Goal: Use online tool/utility: Utilize a website feature to perform a specific function

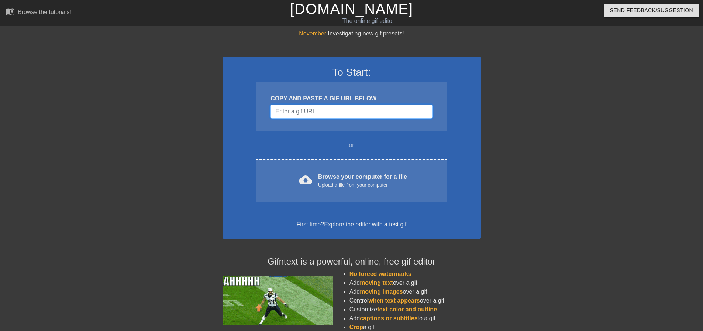
click at [310, 116] on input "Username" at bounding box center [351, 111] width 162 height 14
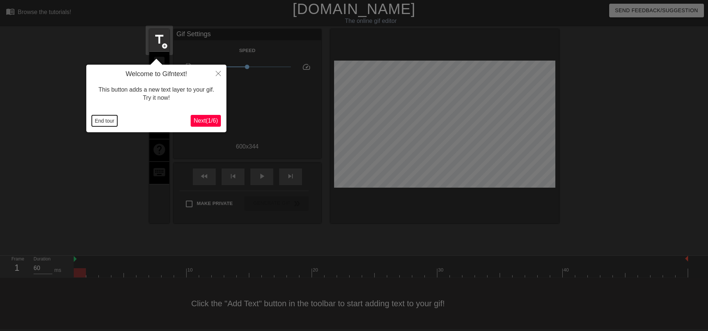
click at [100, 119] on button "End tour" at bounding box center [104, 120] width 25 height 11
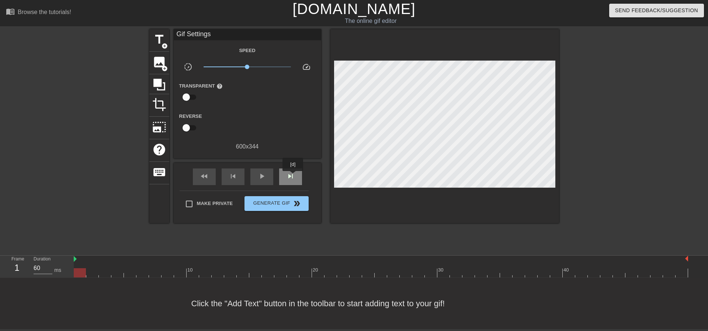
click at [293, 176] on span "skip_next" at bounding box center [290, 176] width 9 height 9
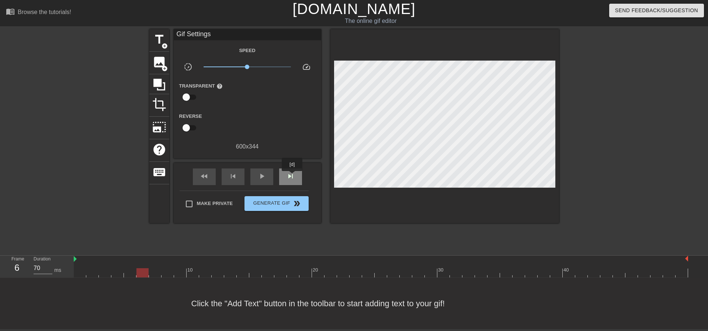
click at [293, 176] on span "skip_next" at bounding box center [290, 176] width 9 height 9
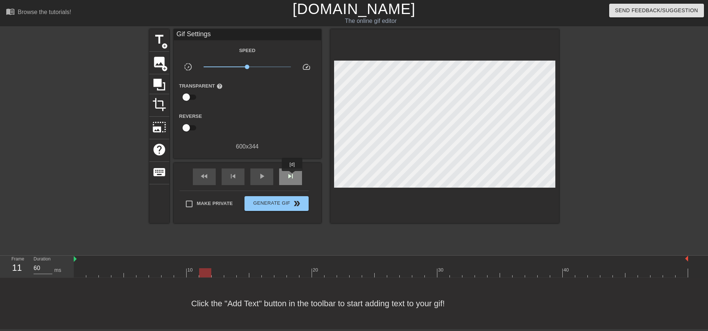
click at [293, 176] on span "skip_next" at bounding box center [290, 176] width 9 height 9
click at [208, 179] on span "fast_rewind" at bounding box center [204, 176] width 9 height 9
click at [292, 176] on span "skip_next" at bounding box center [290, 176] width 9 height 9
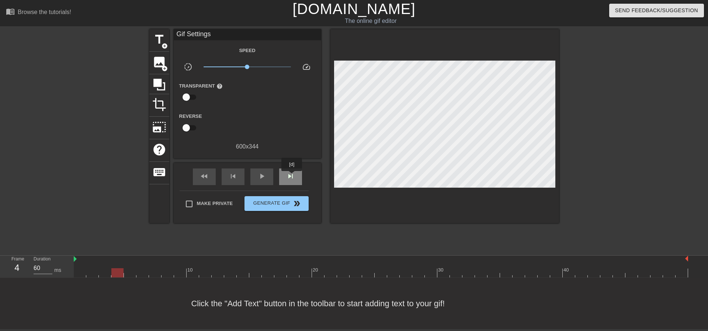
click at [292, 176] on span "skip_next" at bounding box center [290, 176] width 9 height 9
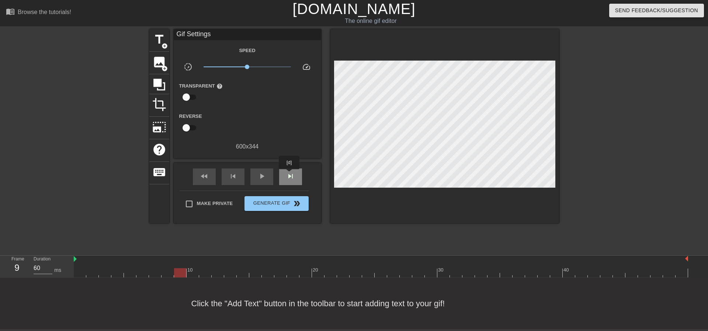
click at [289, 174] on span "skip_next" at bounding box center [290, 176] width 9 height 9
click at [211, 176] on div "fast_rewind" at bounding box center [204, 176] width 23 height 17
type input "60"
click at [164, 61] on span "image" at bounding box center [159, 62] width 14 height 14
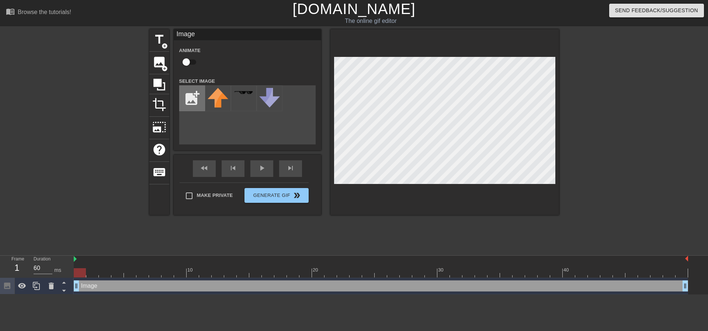
click at [188, 95] on input "file" at bounding box center [192, 98] width 25 height 25
type input "C:\fakepath\birdo no wordso.png"
click at [215, 98] on img at bounding box center [218, 98] width 21 height 20
click at [187, 60] on input "checkbox" at bounding box center [186, 62] width 42 height 14
checkbox input "true"
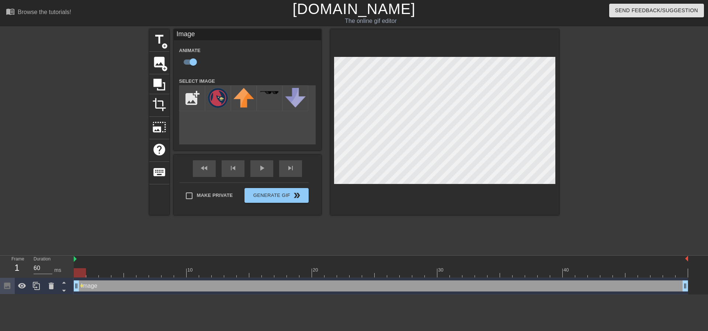
click at [285, 59] on div "Animate" at bounding box center [248, 57] width 148 height 23
click at [523, 187] on div at bounding box center [445, 122] width 229 height 186
click at [543, 200] on div at bounding box center [445, 122] width 229 height 186
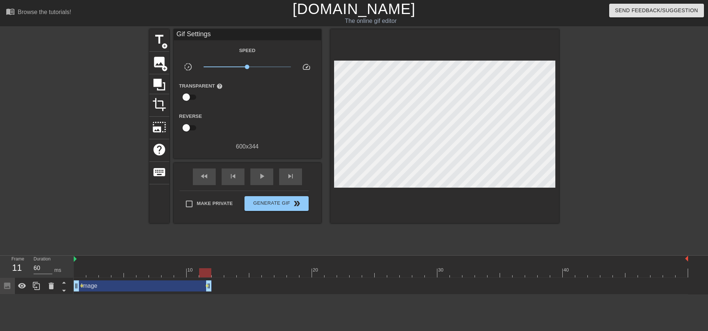
drag, startPoint x: 686, startPoint y: 288, endPoint x: 214, endPoint y: 285, distance: 472.2
click at [214, 285] on div "Image drag_handle drag_handle lens lens" at bounding box center [381, 285] width 615 height 11
click at [206, 174] on span "fast_rewind" at bounding box center [204, 176] width 9 height 9
click at [266, 179] on div "play_arrow" at bounding box center [261, 176] width 23 height 17
type input "60"
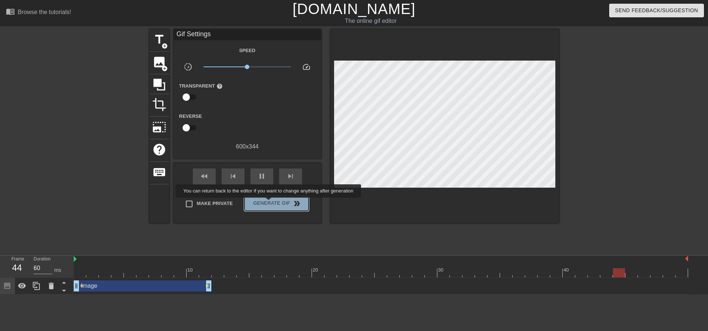
click at [269, 203] on span "Generate Gif double_arrow" at bounding box center [277, 203] width 58 height 9
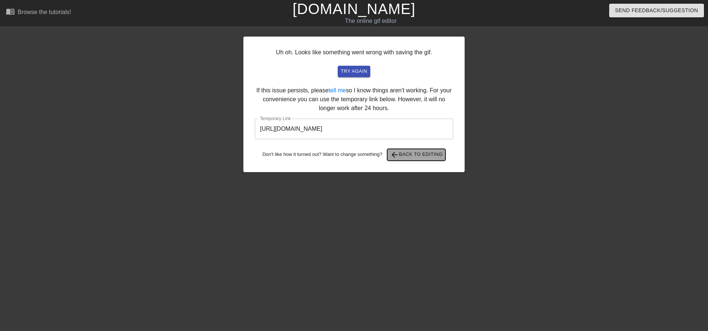
click at [425, 160] on button "arrow_back Back to Editing" at bounding box center [416, 155] width 59 height 12
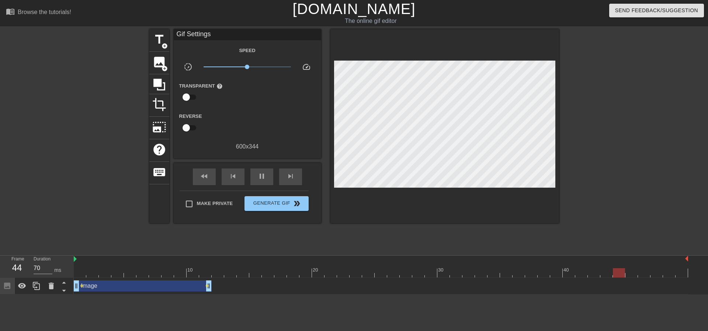
type input "60"
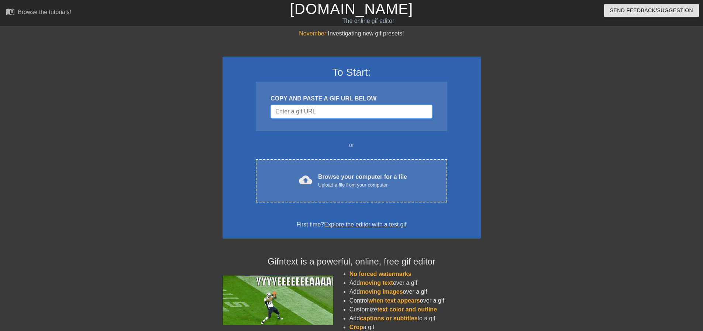
click at [295, 111] on input "Username" at bounding box center [351, 111] width 162 height 14
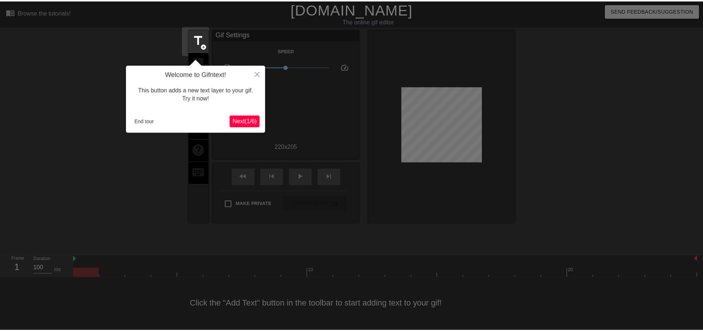
scroll to position [4, 0]
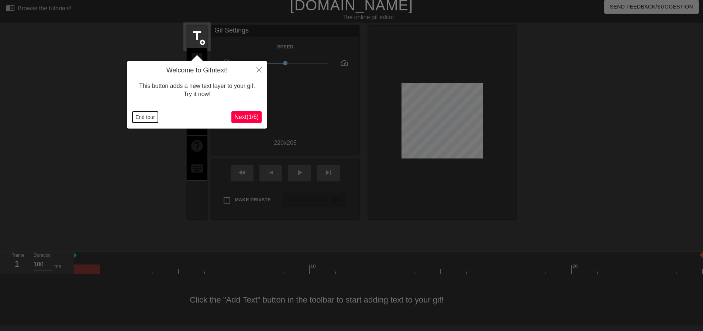
click at [155, 116] on button "End tour" at bounding box center [144, 116] width 25 height 11
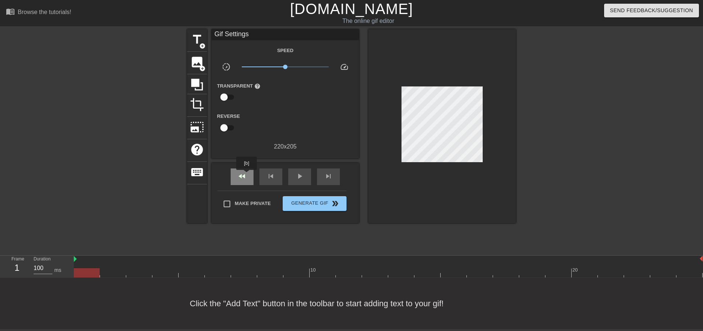
click at [247, 175] on div "fast_rewind" at bounding box center [242, 176] width 23 height 17
click at [299, 174] on span "play_arrow" at bounding box center [299, 176] width 9 height 9
click at [299, 174] on span "pause" at bounding box center [299, 176] width 9 height 9
click at [240, 176] on span "fast_rewind" at bounding box center [242, 176] width 9 height 9
click at [241, 175] on span "fast_rewind" at bounding box center [242, 176] width 9 height 9
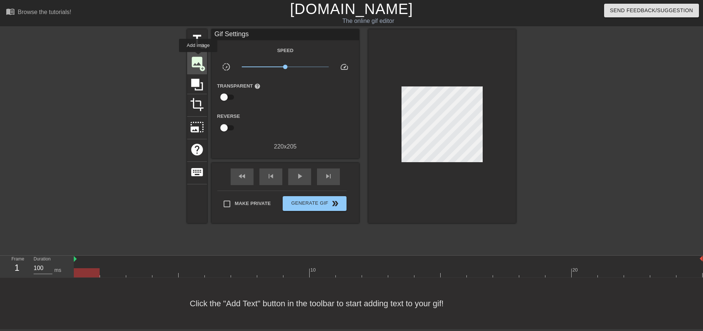
click at [198, 57] on span "image" at bounding box center [197, 62] width 14 height 14
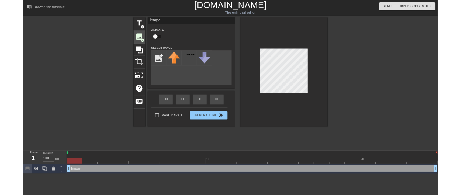
scroll to position [0, 0]
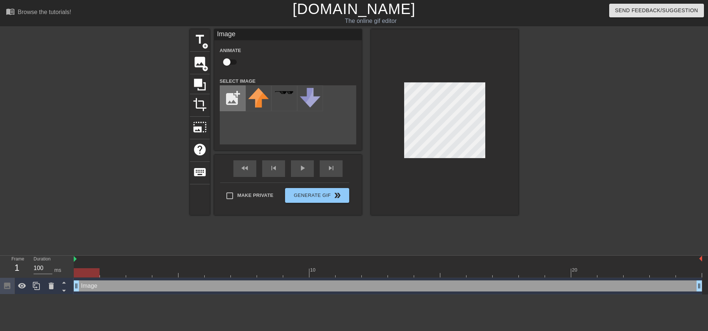
click at [234, 102] on input "file" at bounding box center [232, 98] width 25 height 25
type input "C:\fakepath\birdo no wordso.png"
click at [257, 97] on img at bounding box center [258, 98] width 21 height 20
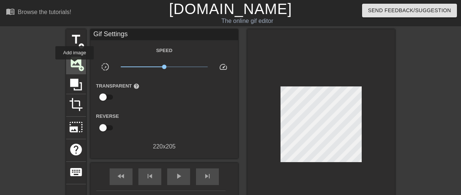
click at [75, 65] on span "image" at bounding box center [76, 62] width 14 height 14
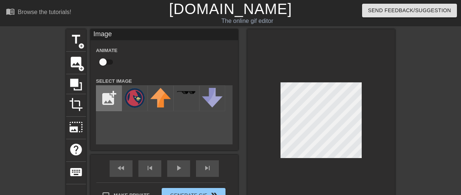
click at [115, 95] on input "file" at bounding box center [108, 98] width 25 height 25
type input "C:\fakepath\Screenshot [DATE] 081958.png"
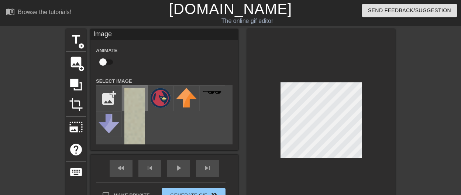
click at [139, 103] on img at bounding box center [134, 136] width 21 height 97
click at [365, 139] on div at bounding box center [321, 122] width 148 height 186
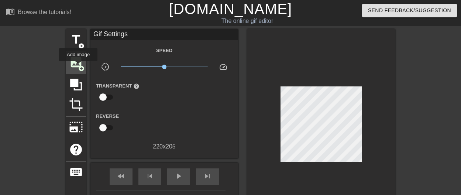
click at [78, 66] on span "add_circle" at bounding box center [81, 68] width 6 height 6
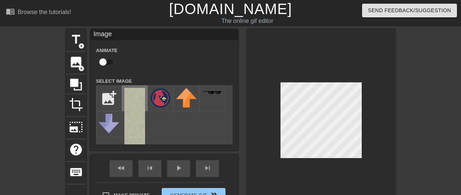
click at [143, 96] on img at bounding box center [134, 136] width 21 height 97
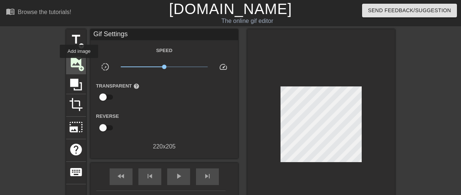
click at [79, 63] on span "image" at bounding box center [76, 62] width 14 height 14
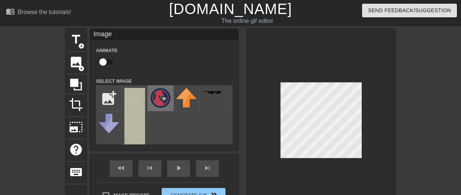
click at [152, 95] on img at bounding box center [160, 98] width 21 height 20
click at [109, 64] on input "checkbox" at bounding box center [103, 62] width 42 height 14
checkbox input "true"
click at [255, 71] on div at bounding box center [321, 122] width 148 height 186
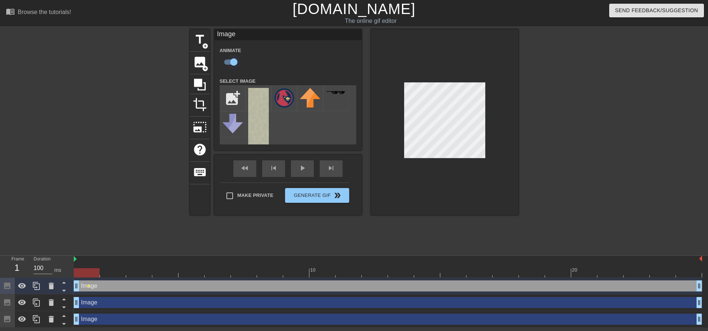
click at [229, 63] on input "checkbox" at bounding box center [234, 62] width 42 height 14
checkbox input "false"
click at [231, 61] on input "checkbox" at bounding box center [227, 62] width 42 height 14
checkbox input "true"
checkbox input "false"
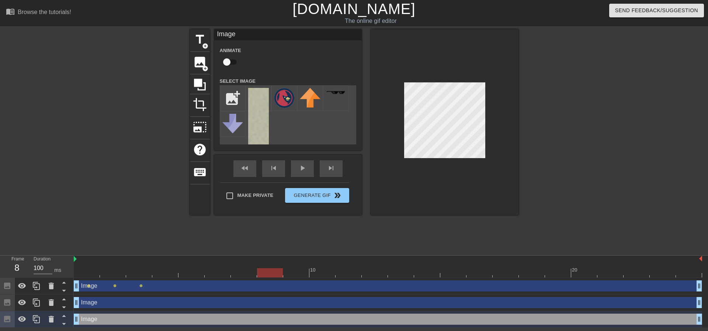
click at [497, 96] on div at bounding box center [445, 122] width 148 height 186
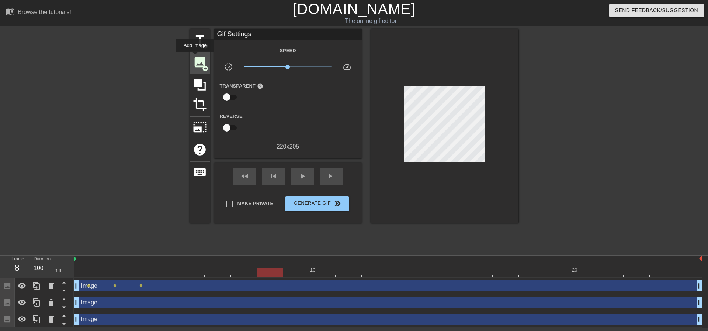
click at [195, 57] on span "image" at bounding box center [200, 62] width 14 height 14
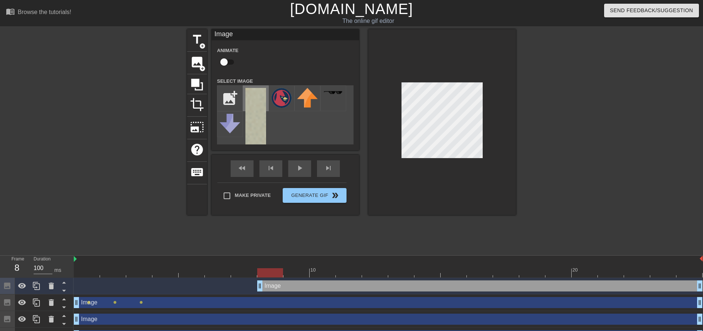
click at [250, 91] on img at bounding box center [255, 136] width 21 height 97
click at [508, 105] on div at bounding box center [442, 122] width 148 height 186
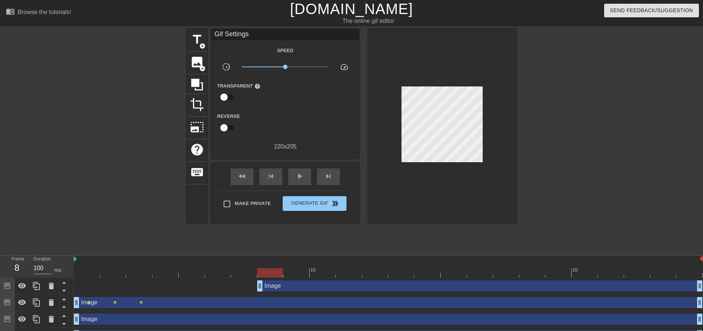
click at [260, 263] on div at bounding box center [270, 267] width 26 height 9
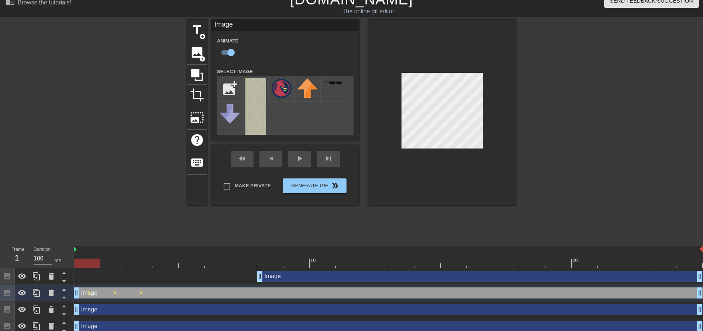
scroll to position [15, 0]
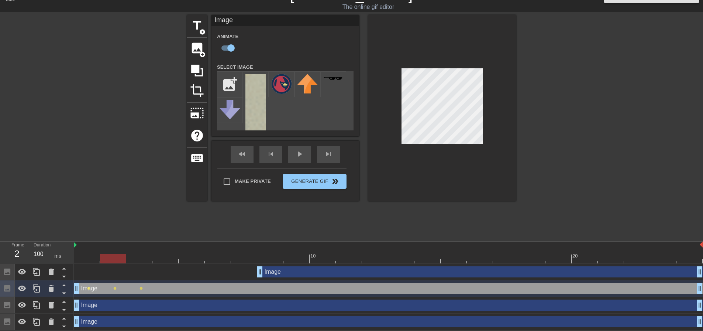
click at [256, 287] on div "Image drag_handle drag_handle" at bounding box center [388, 288] width 629 height 11
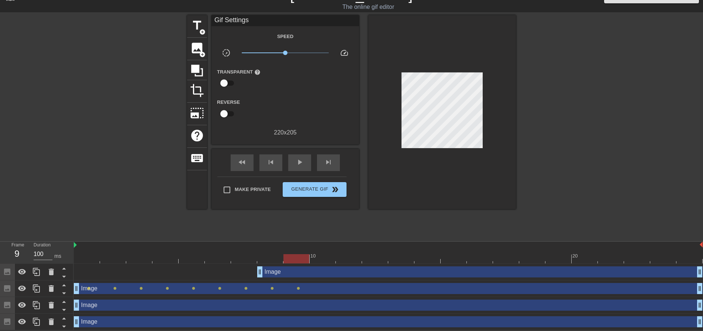
click at [496, 102] on div at bounding box center [442, 112] width 148 height 194
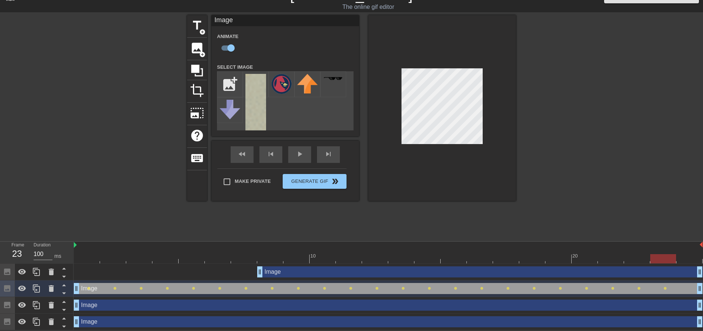
click at [444, 66] on div at bounding box center [442, 108] width 148 height 186
click at [503, 104] on div at bounding box center [442, 108] width 148 height 186
click at [491, 96] on div at bounding box center [442, 108] width 148 height 186
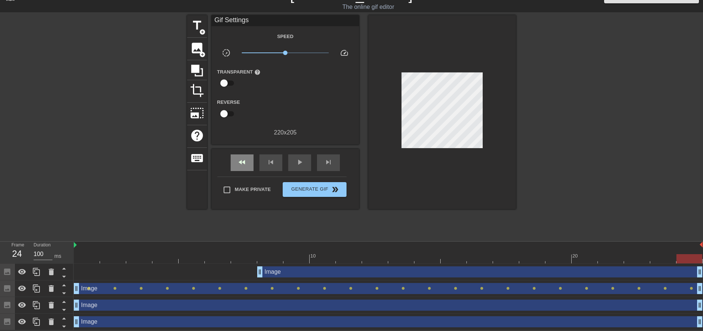
click at [249, 160] on div "fast_rewind" at bounding box center [242, 162] width 23 height 17
click at [305, 159] on div "play_arrow" at bounding box center [299, 162] width 23 height 17
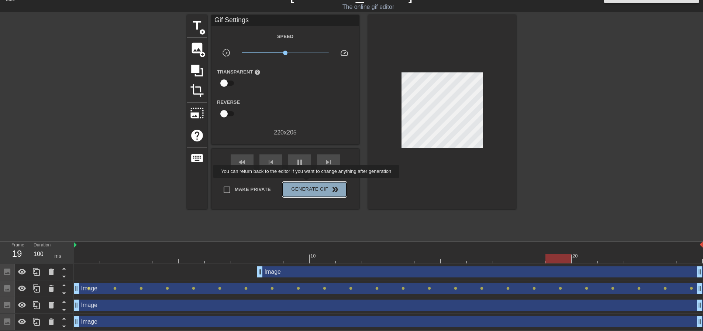
click at [307, 185] on span "Generate Gif double_arrow" at bounding box center [315, 189] width 58 height 9
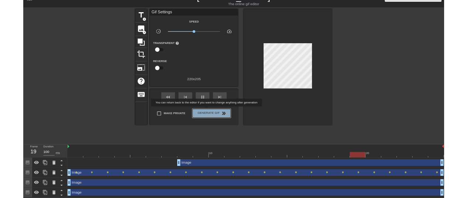
scroll to position [0, 0]
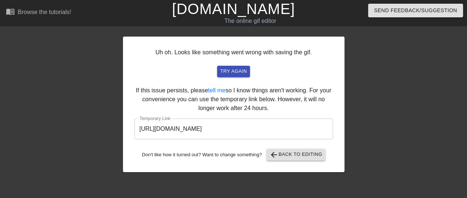
click at [241, 133] on input "[URL][DOMAIN_NAME]" at bounding box center [233, 128] width 198 height 21
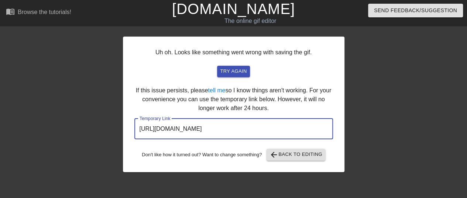
click at [241, 133] on input "[URL][DOMAIN_NAME]" at bounding box center [233, 128] width 198 height 21
